Goal: Information Seeking & Learning: Learn about a topic

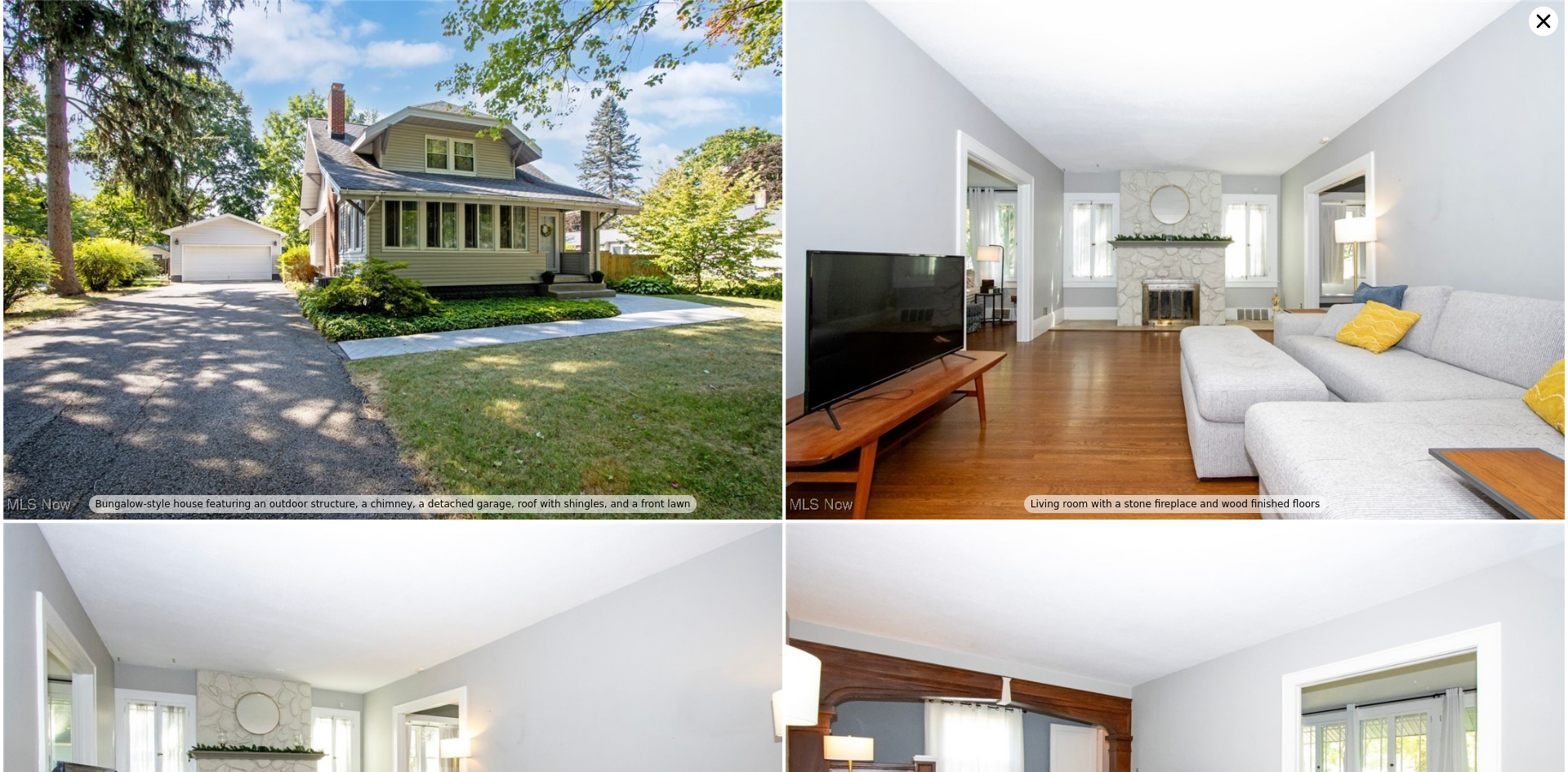
scroll to position [3637, 0]
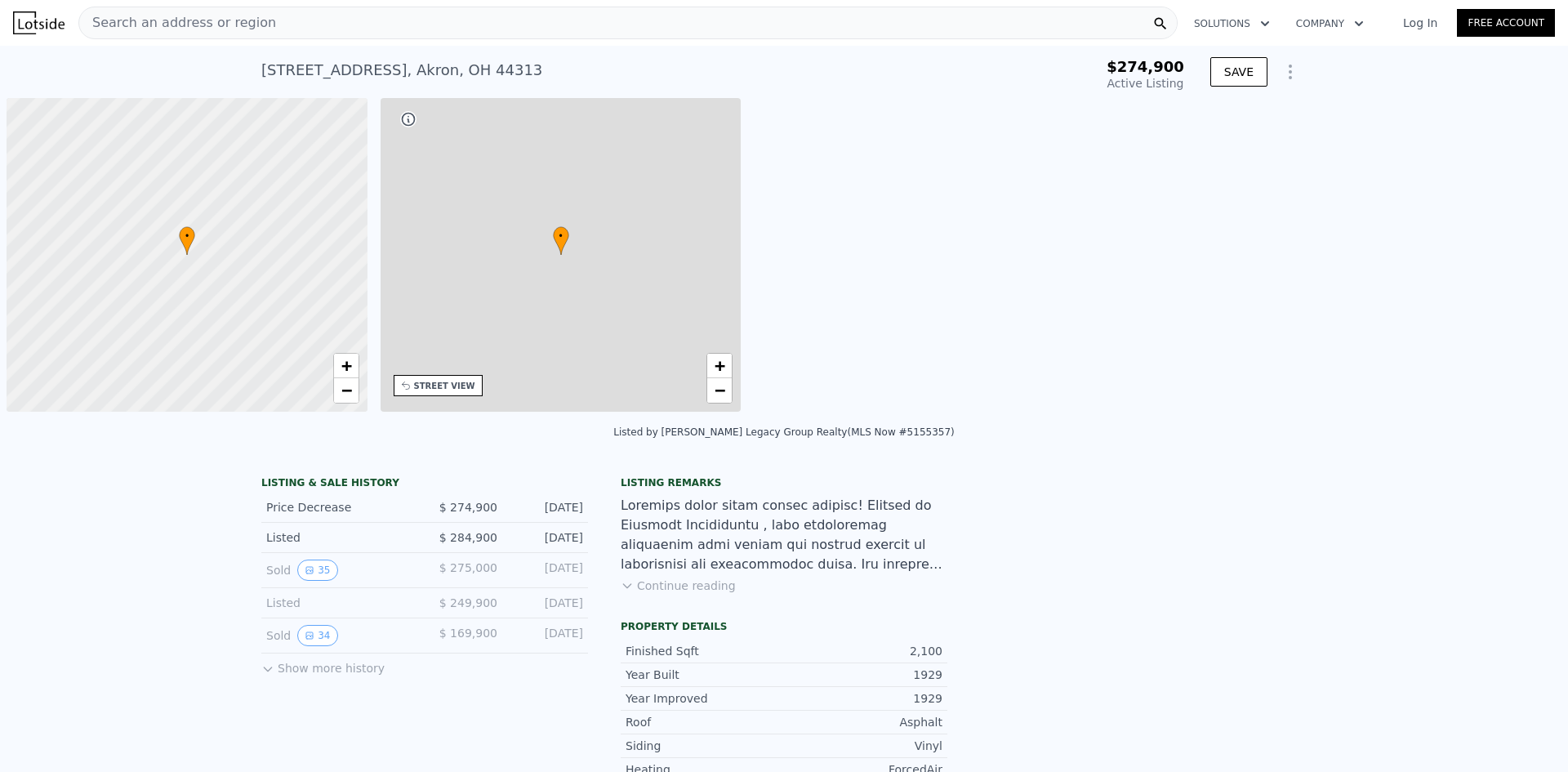
type input "-$ 294,582"
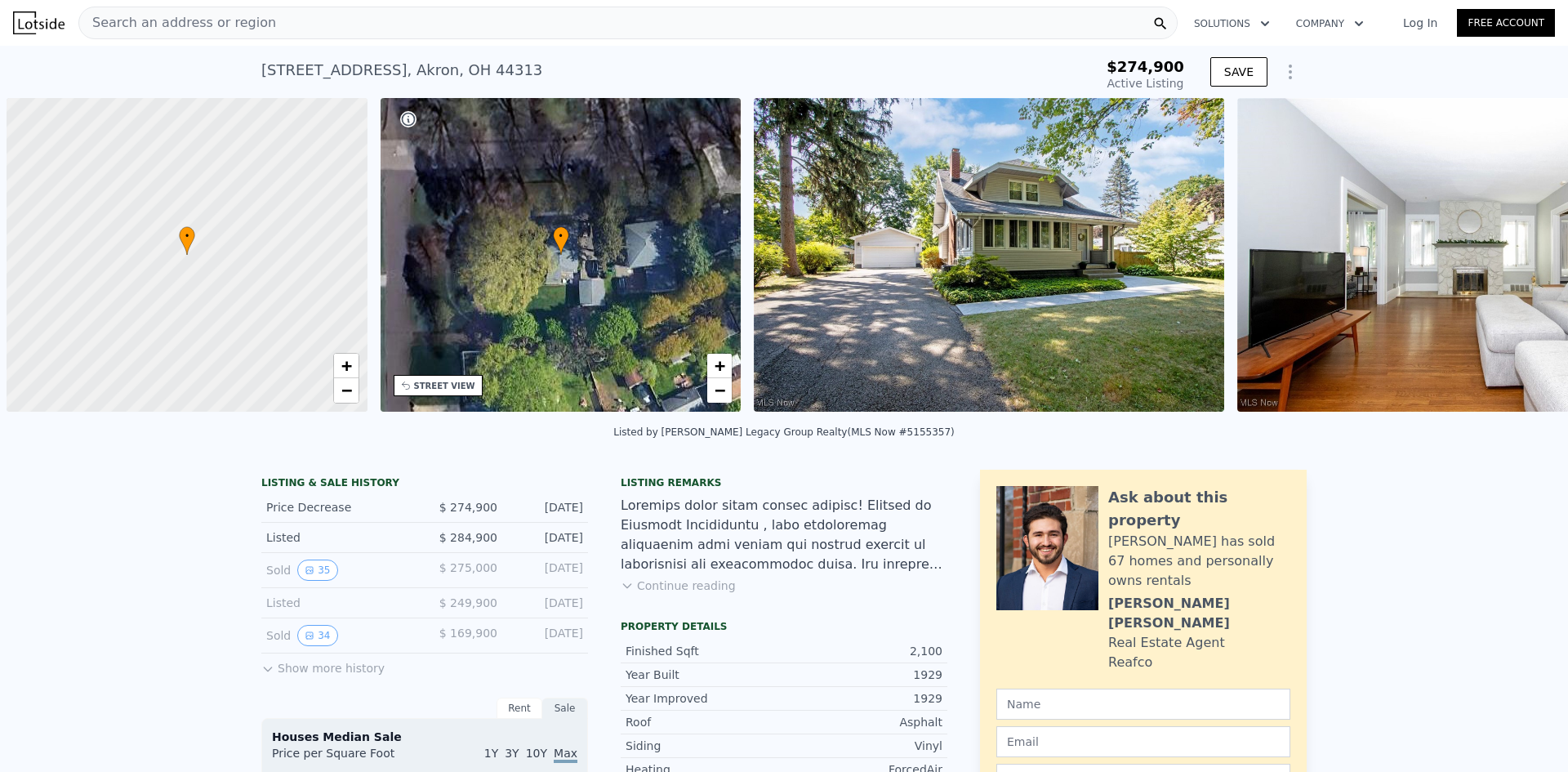
scroll to position [0, 6]
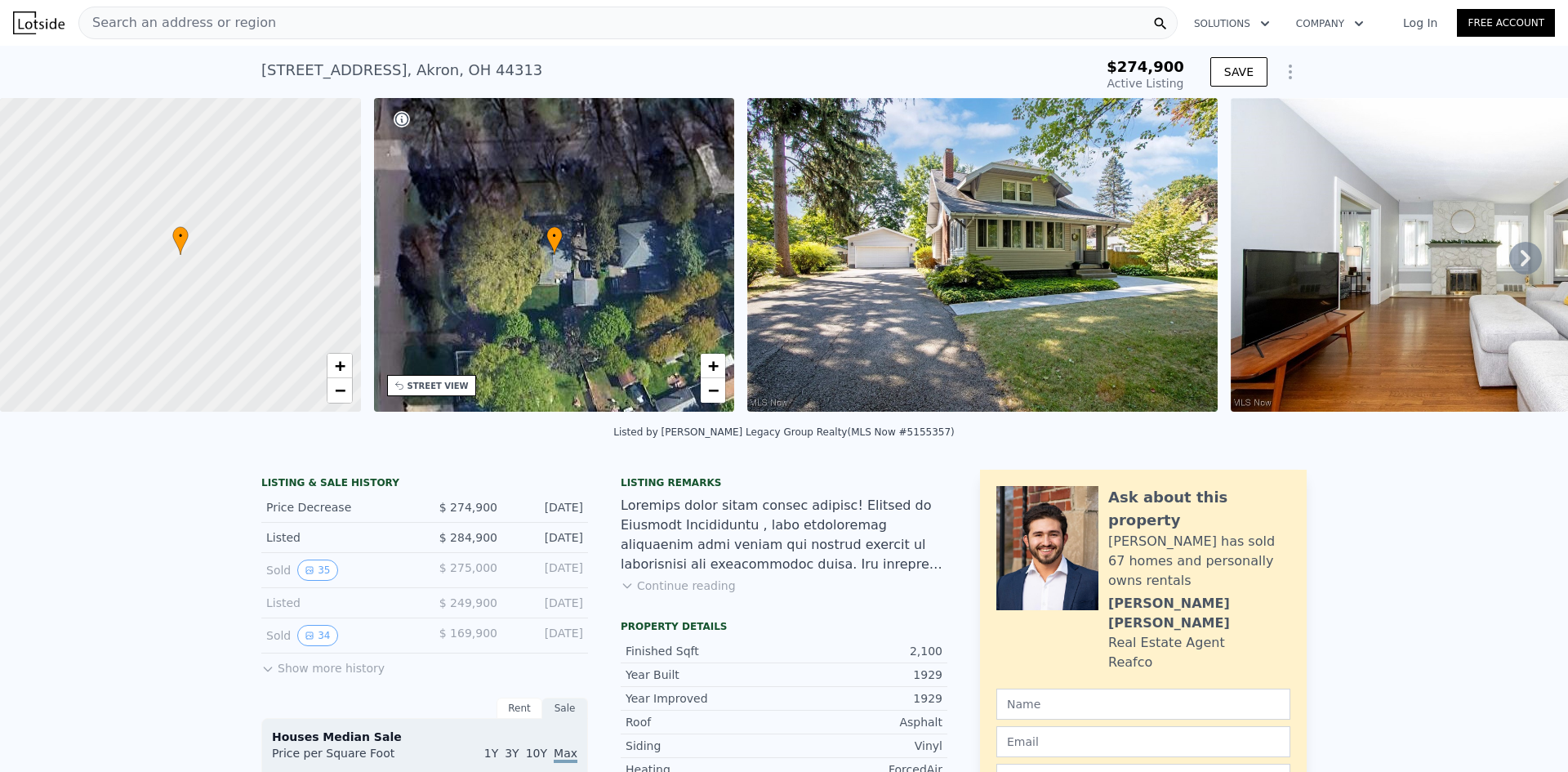
click at [272, 676] on button "Show more history" at bounding box center [323, 664] width 123 height 23
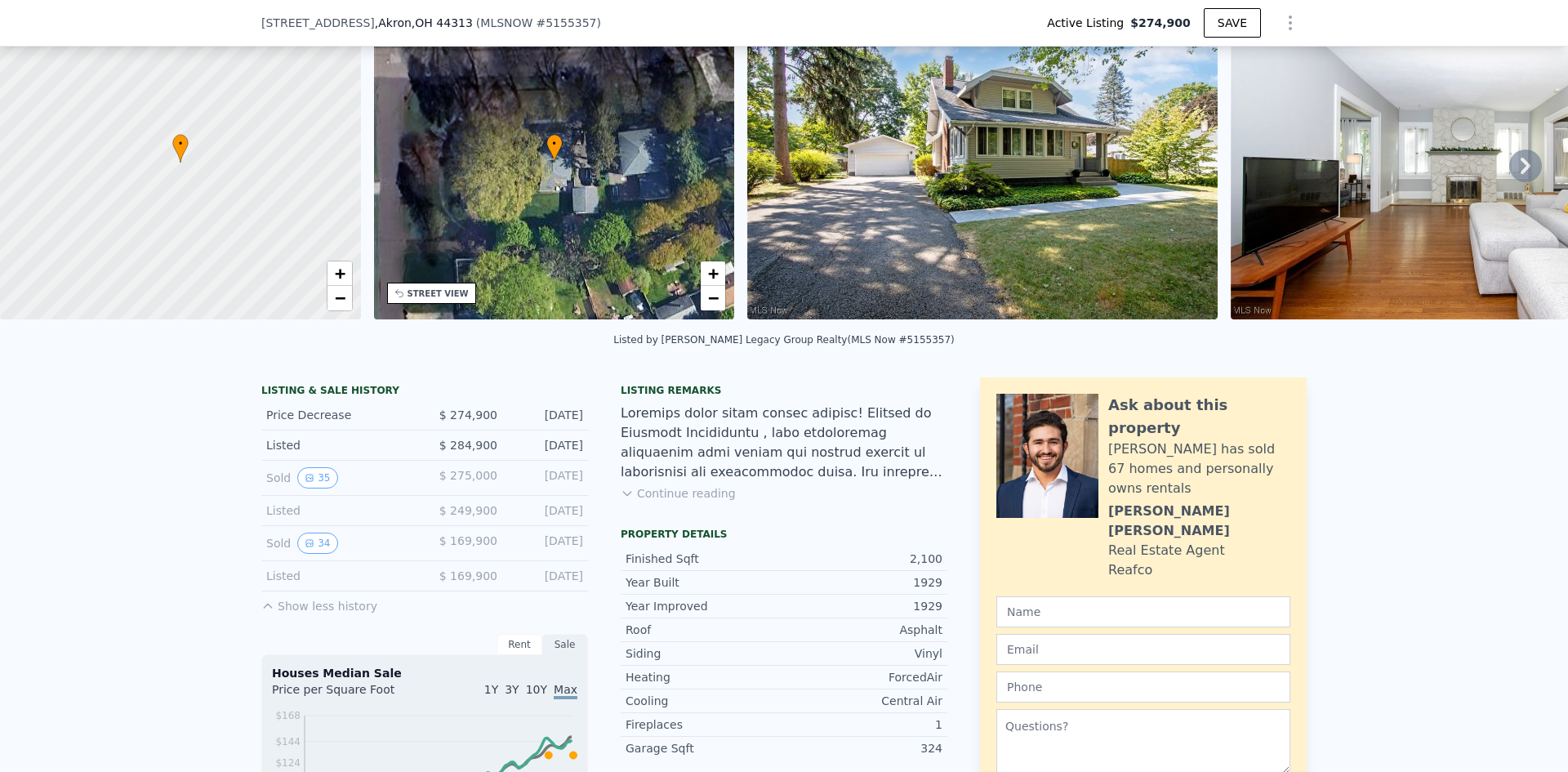
scroll to position [157, 0]
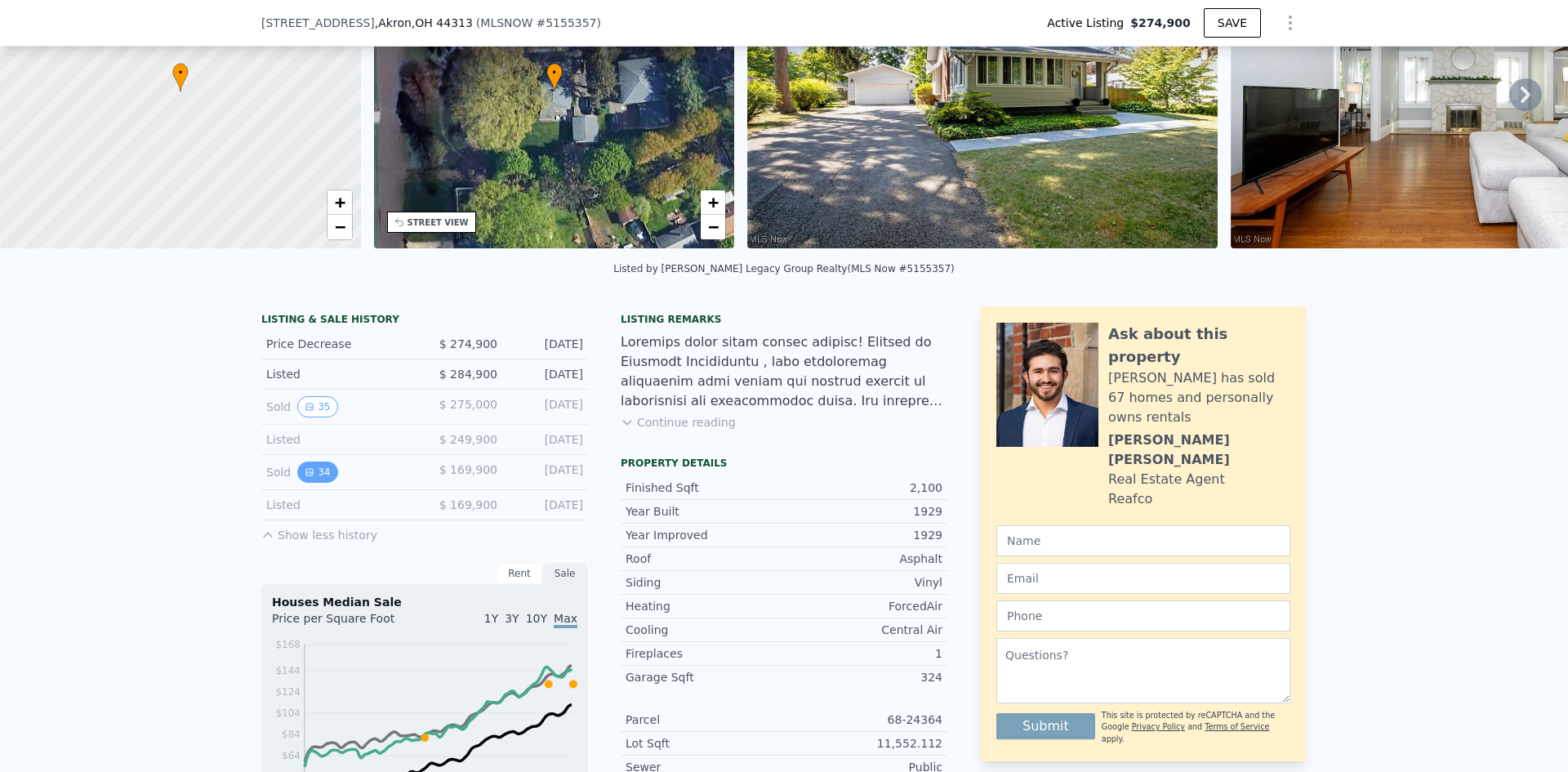
click at [306, 478] on icon "View historical data" at bounding box center [309, 472] width 10 height 10
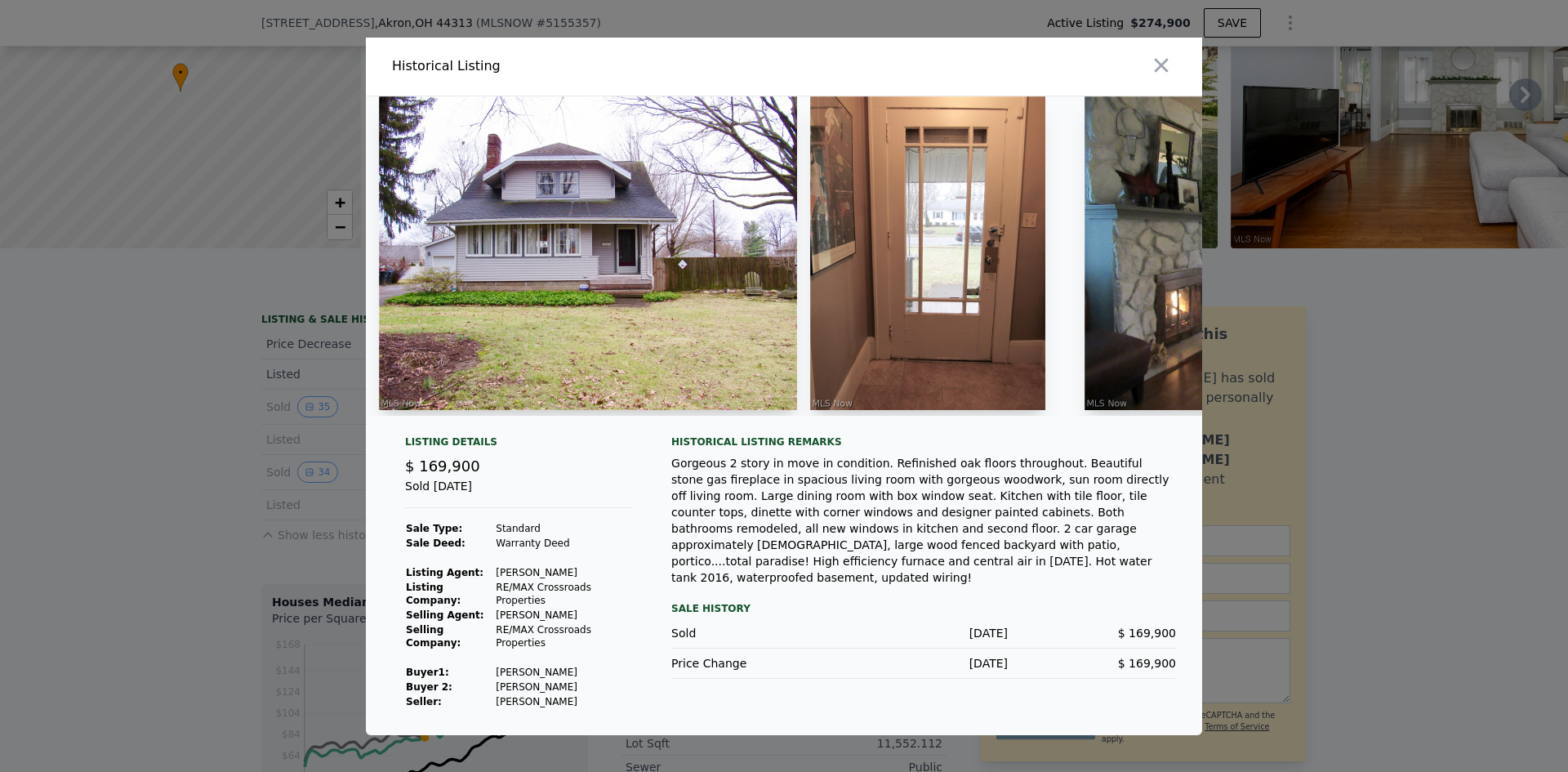
click at [651, 312] on img at bounding box center [588, 253] width 418 height 314
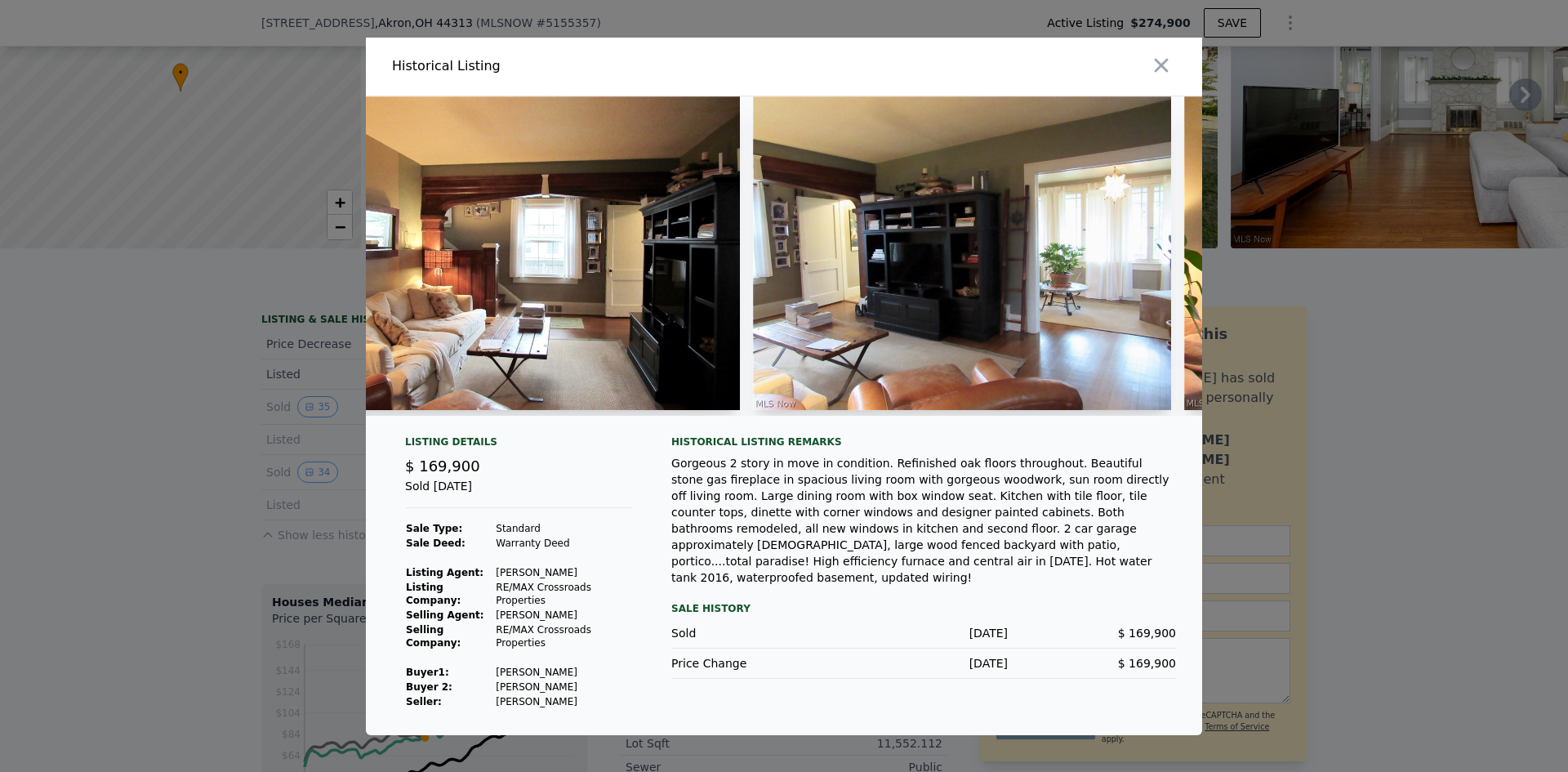
scroll to position [0, 1709]
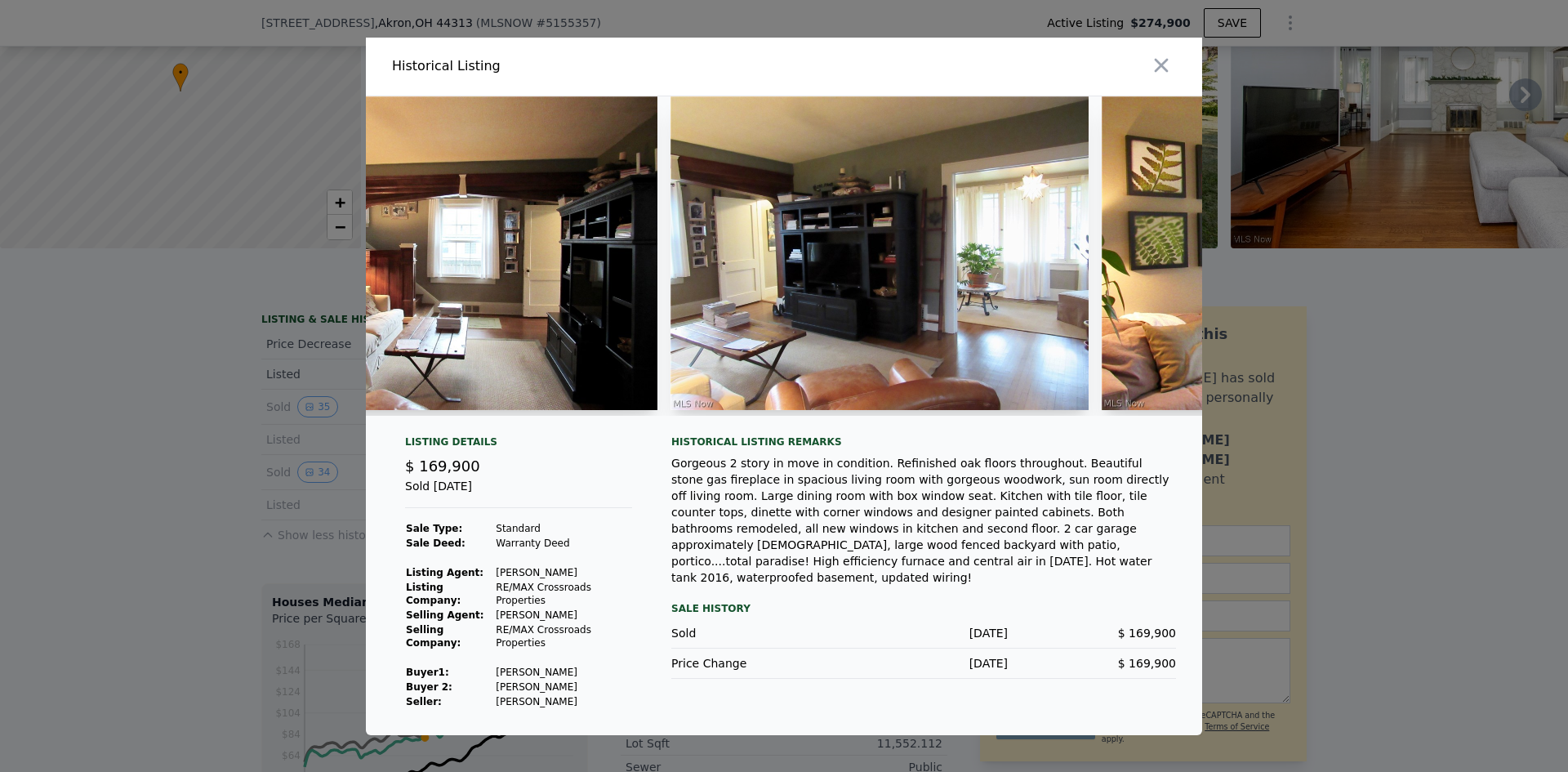
drag, startPoint x: 532, startPoint y: 422, endPoint x: 159, endPoint y: 466, distance: 375.6
click at [159, 466] on div at bounding box center [784, 386] width 1568 height 772
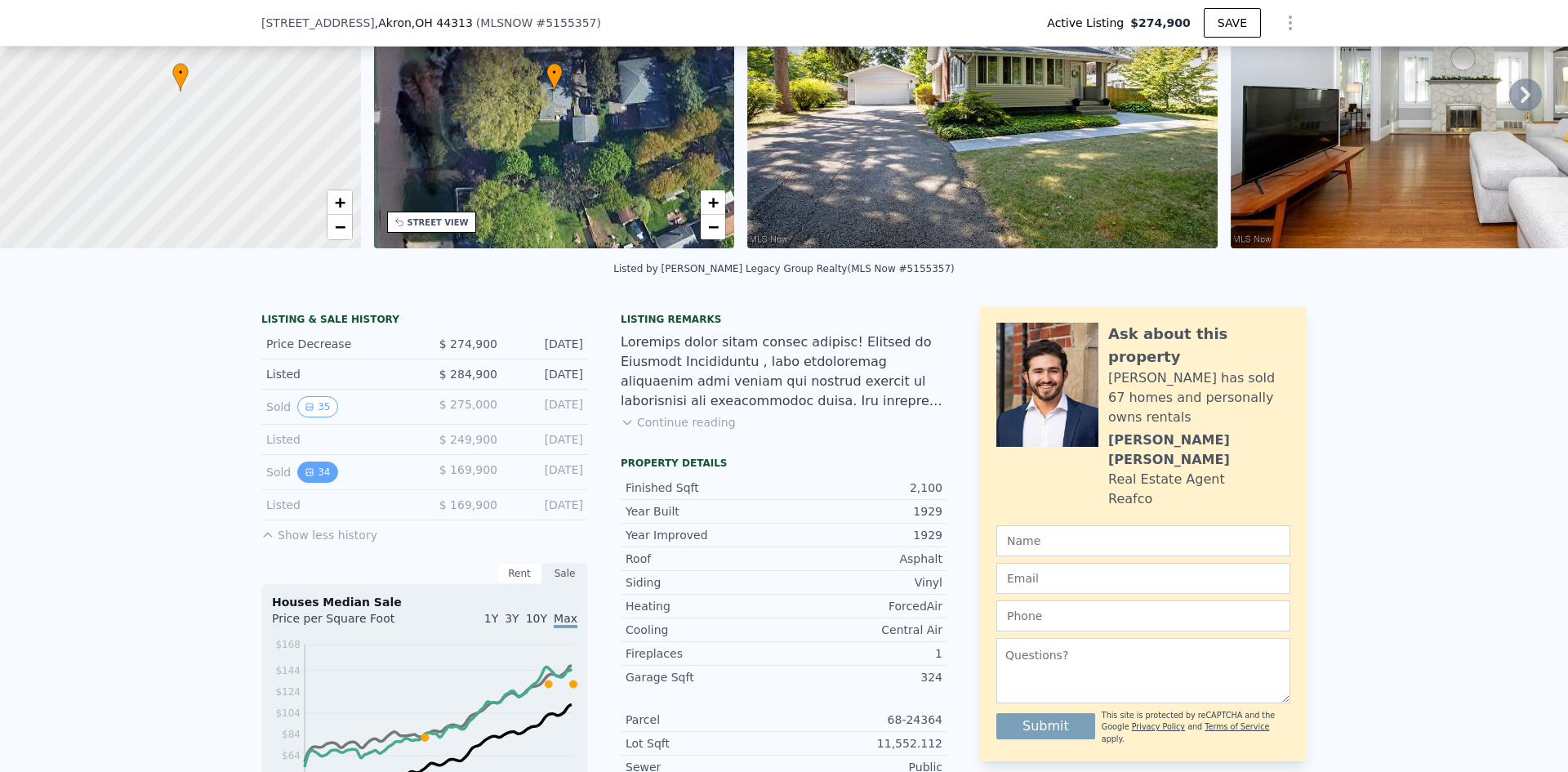
click at [302, 483] on button "34" at bounding box center [317, 472] width 40 height 21
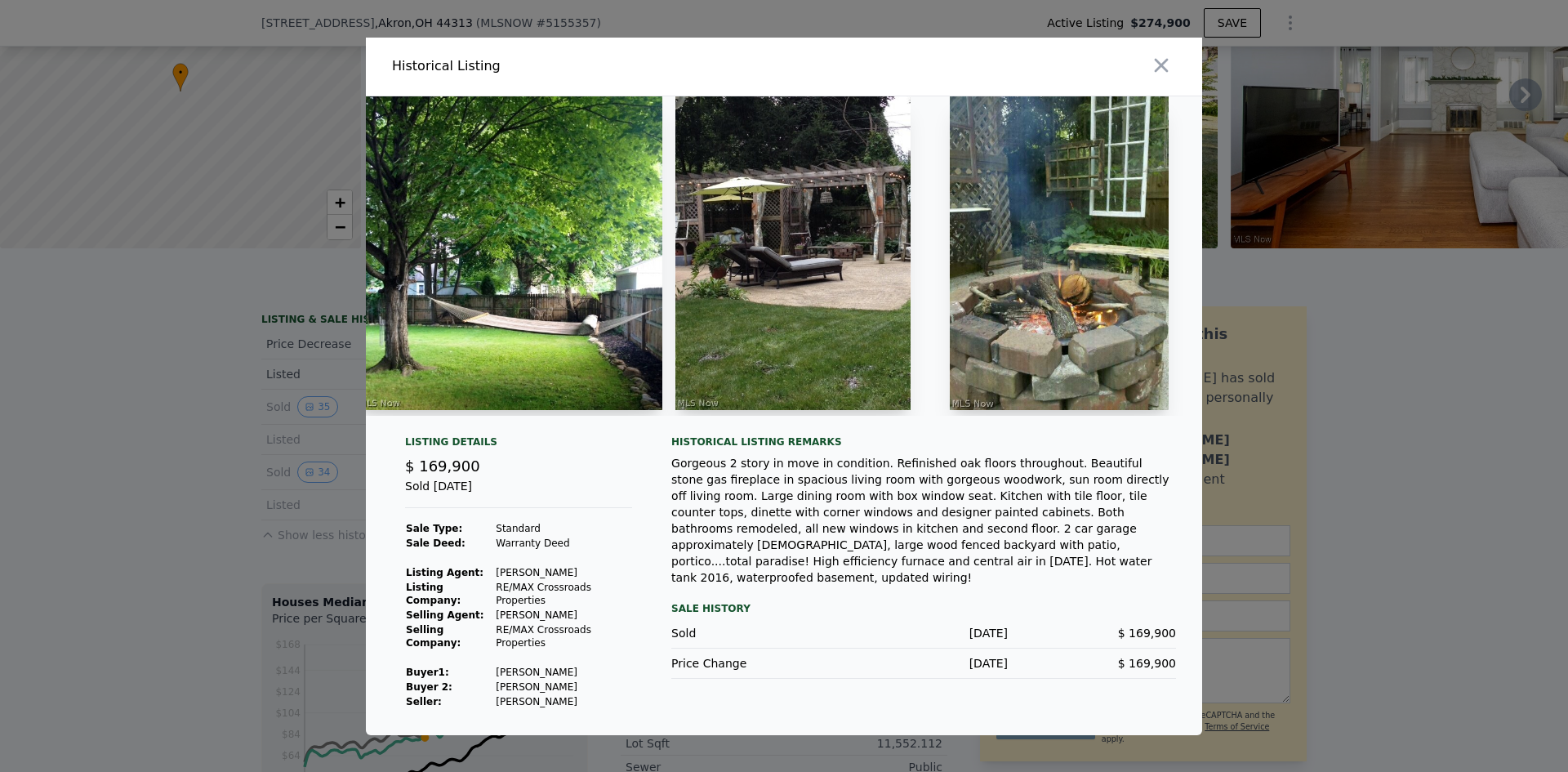
scroll to position [0, 11065]
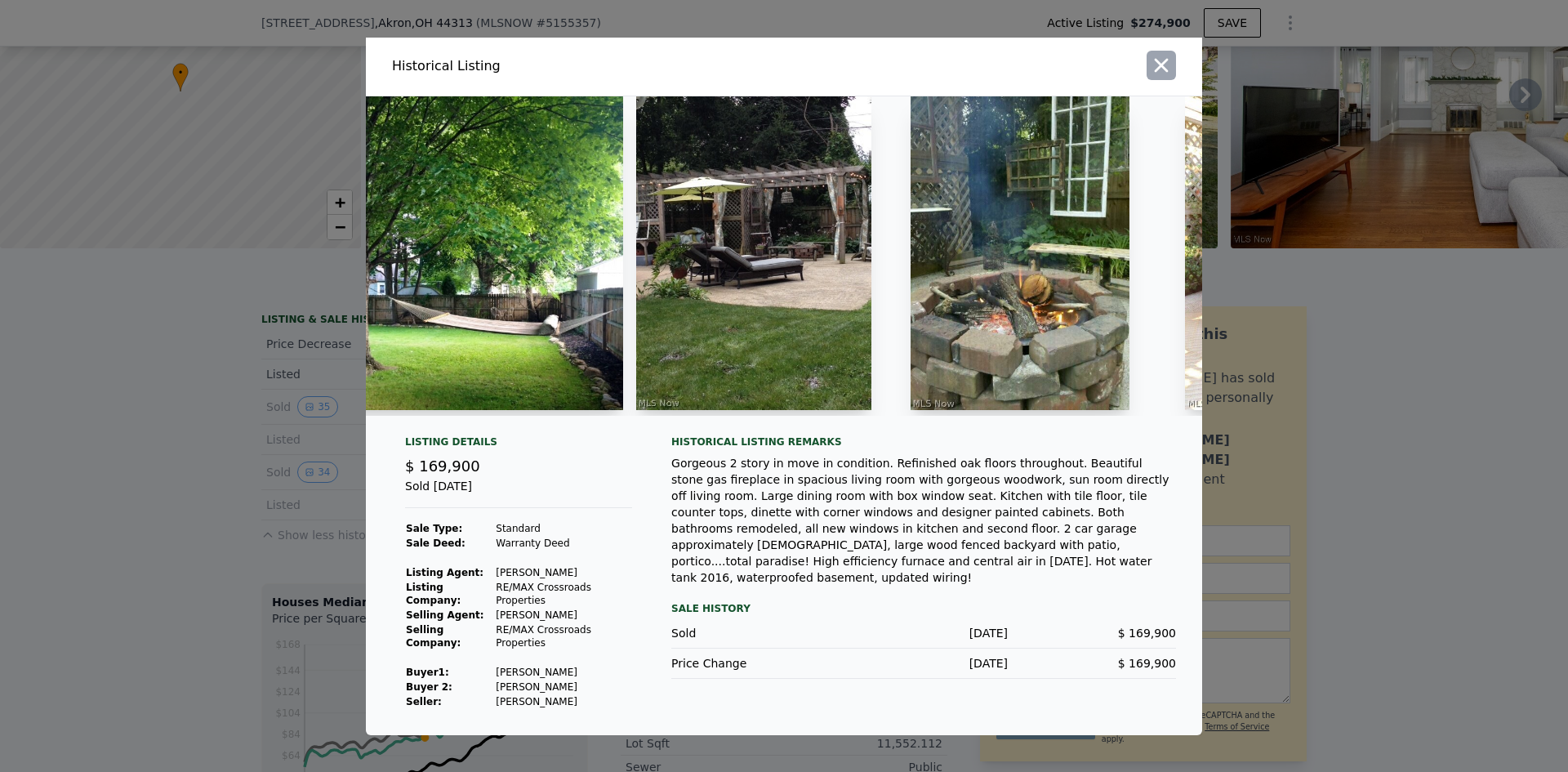
click at [1168, 72] on icon "button" at bounding box center [1162, 64] width 14 height 14
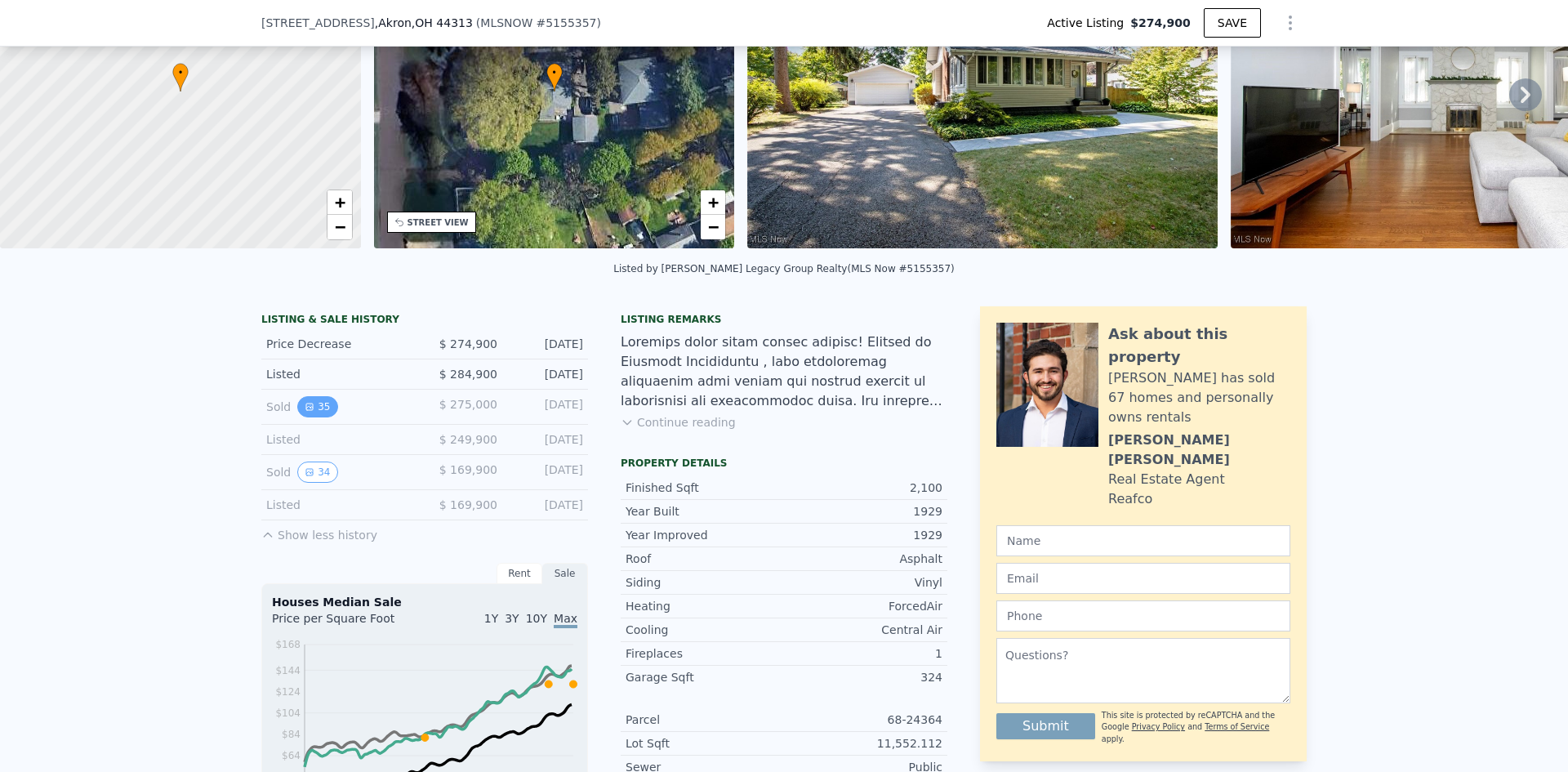
click at [306, 410] on icon "View historical data" at bounding box center [309, 407] width 6 height 6
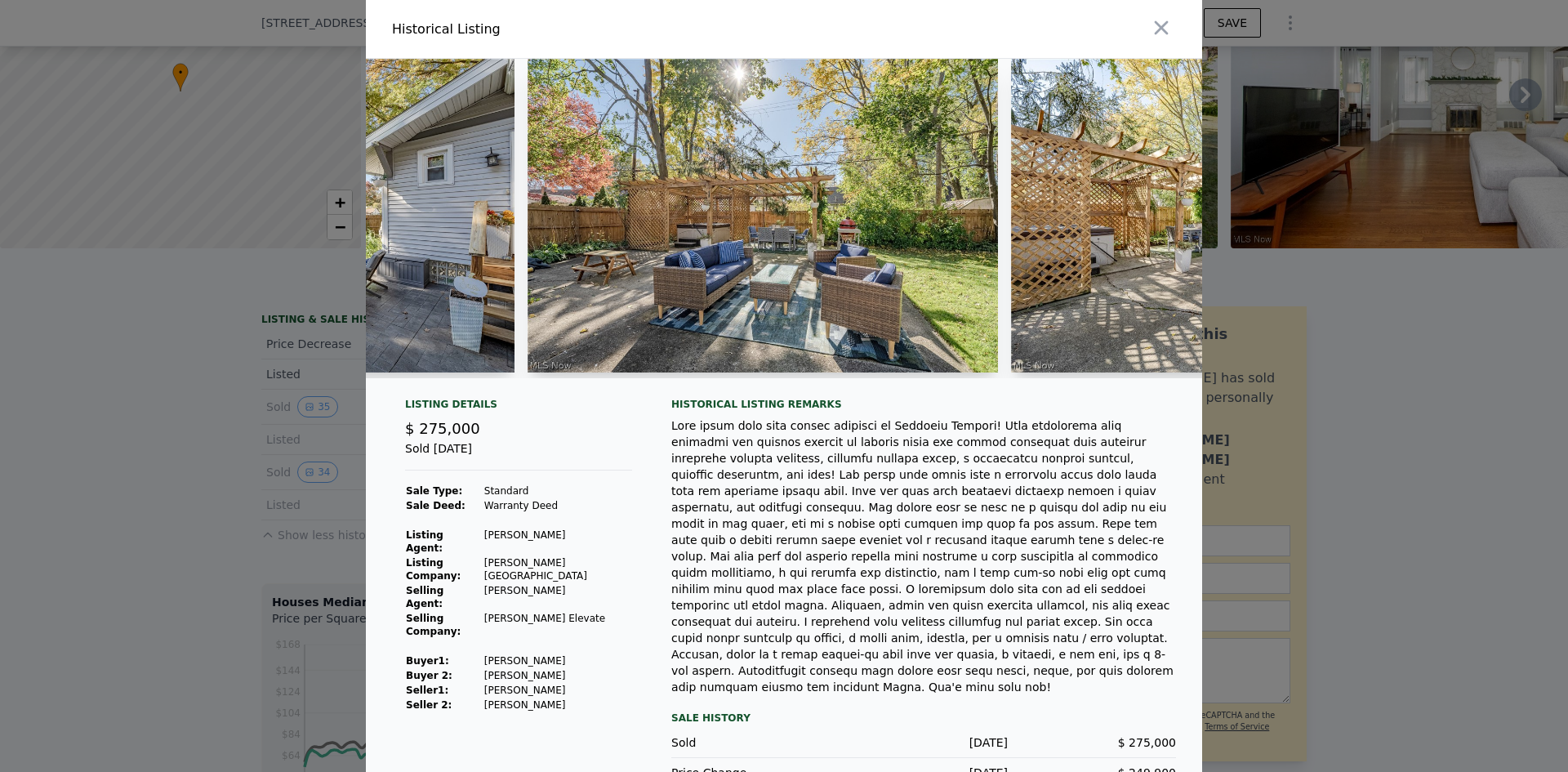
scroll to position [0, 14551]
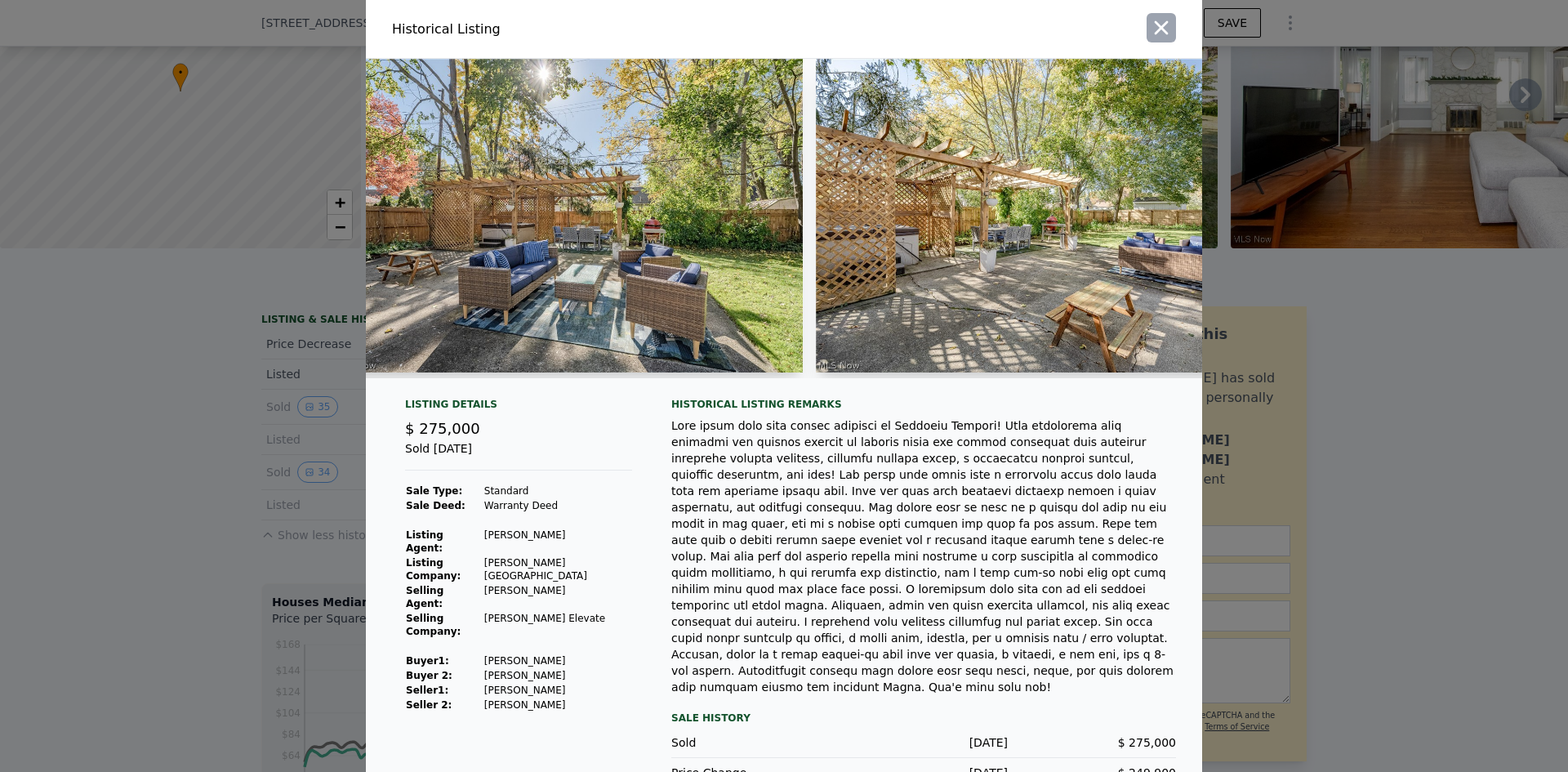
click at [1151, 22] on icon "button" at bounding box center [1161, 28] width 23 height 23
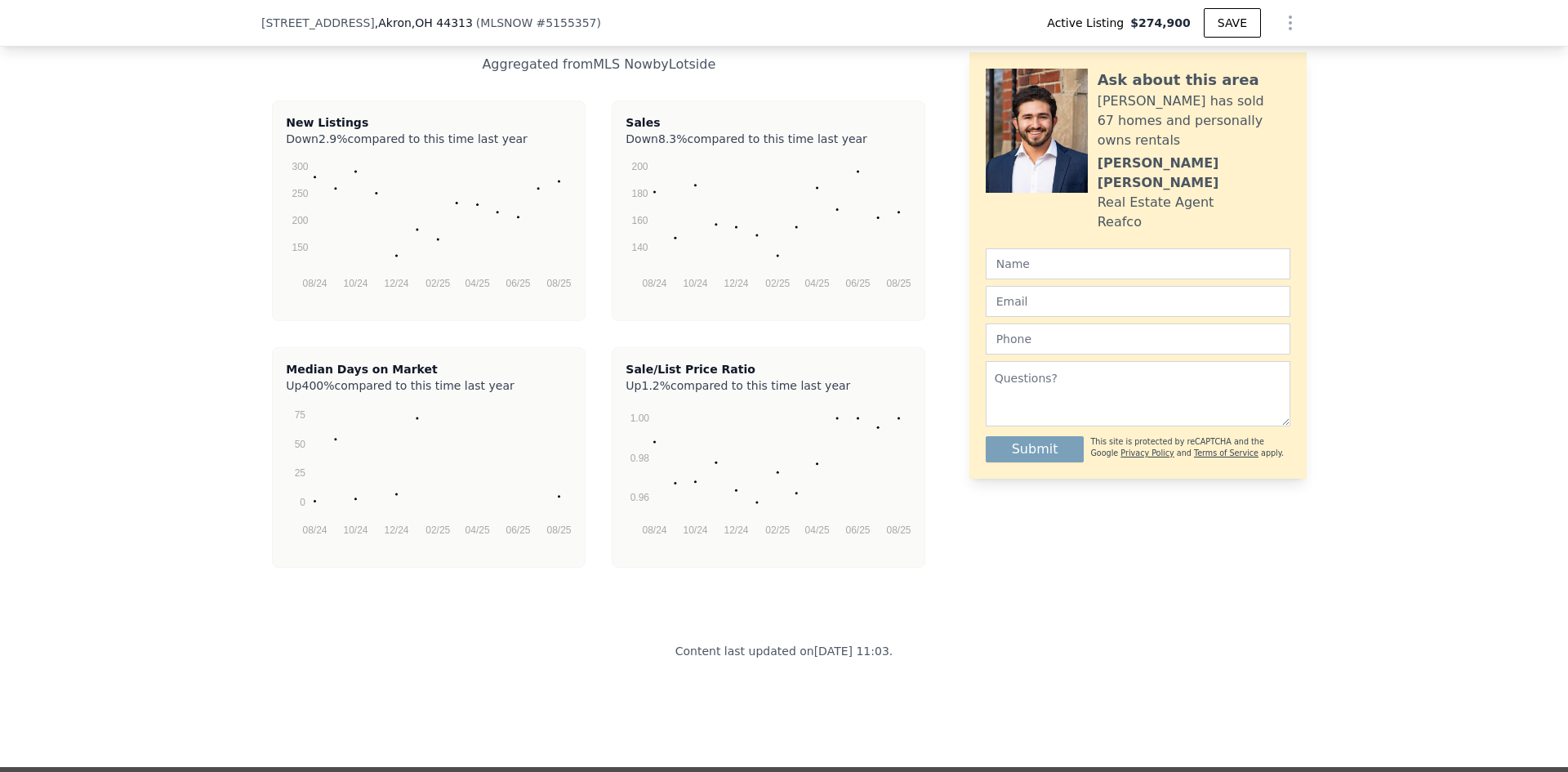
scroll to position [3263, 0]
